Goal: Check status: Check status

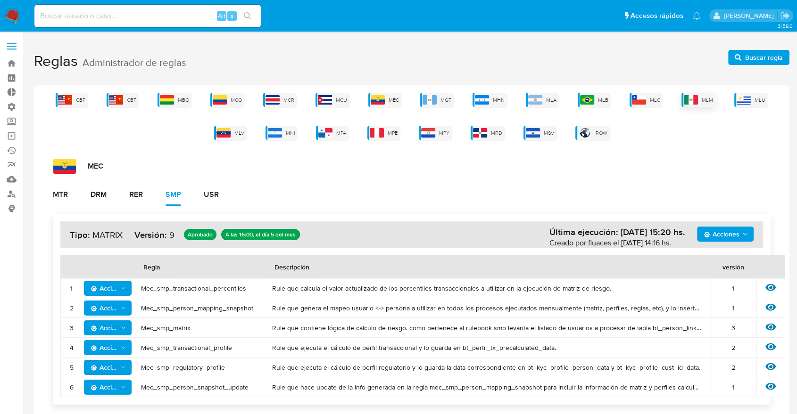
click at [699, 102] on div "MLM" at bounding box center [698, 100] width 34 height 14
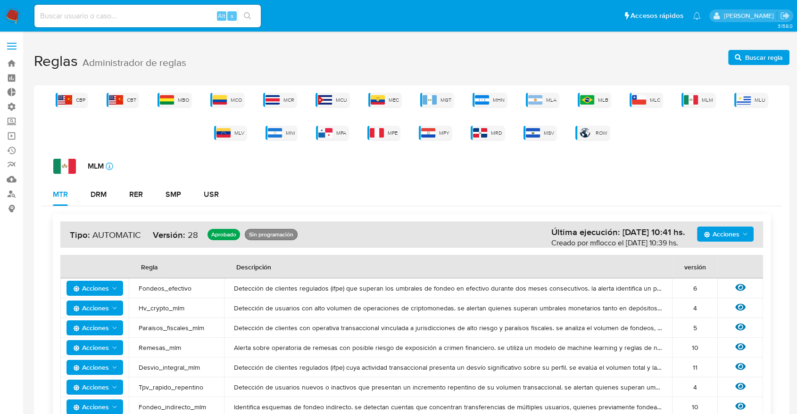
scroll to position [276, 0]
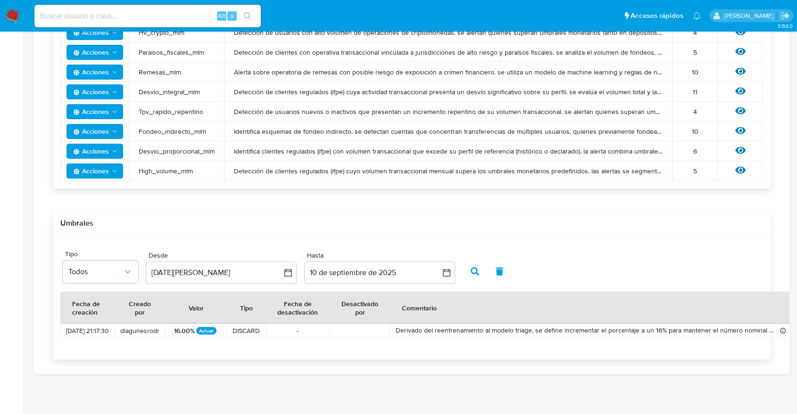
click at [323, 373] on div "CBP CBT MBO MCO MCR MCU MEC MGT MHN MLA MLB MLC MLM MLU MLV MNI MPA MPE MPY MRD…" at bounding box center [411, 92] width 755 height 565
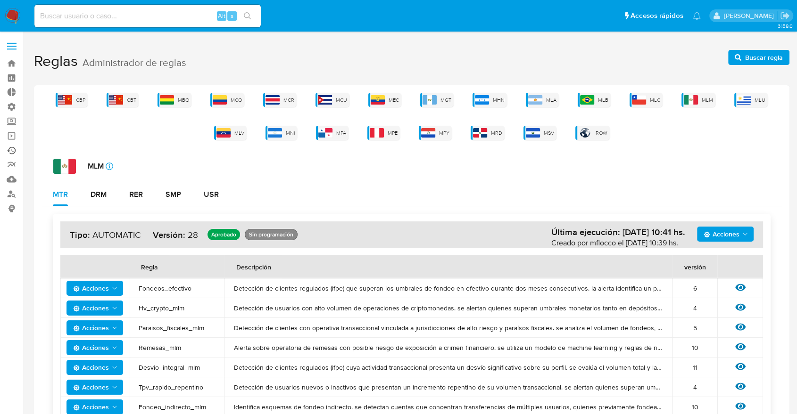
click at [10, 154] on link "Ejecuciones automáticas" at bounding box center [56, 150] width 112 height 15
